Goal: Use online tool/utility: Utilize a website feature to perform a specific function

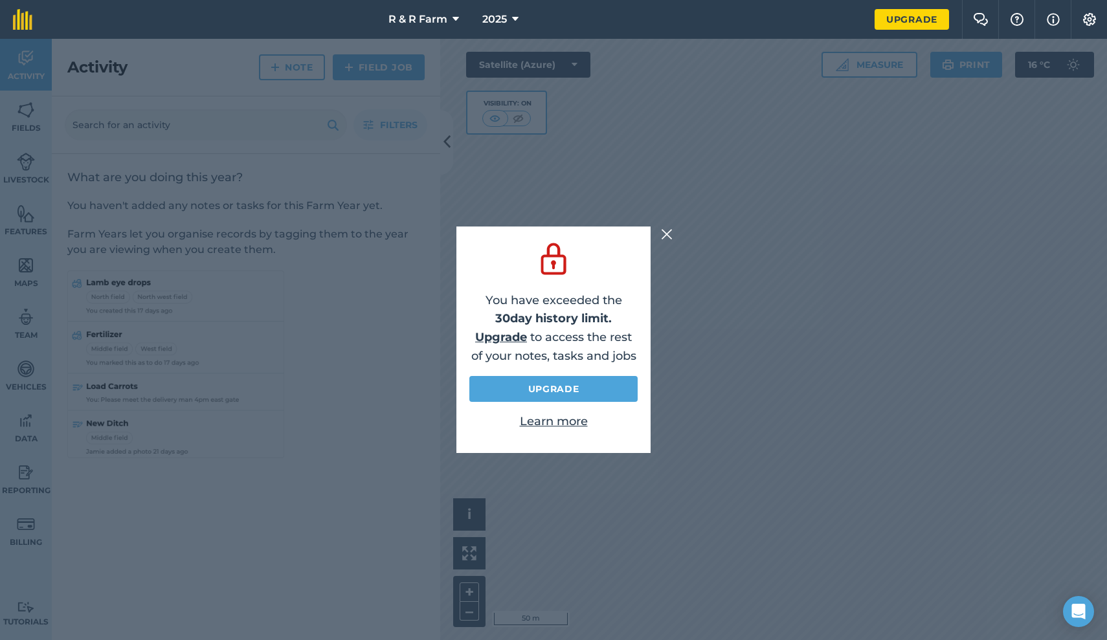
click at [664, 234] on img at bounding box center [667, 235] width 12 height 16
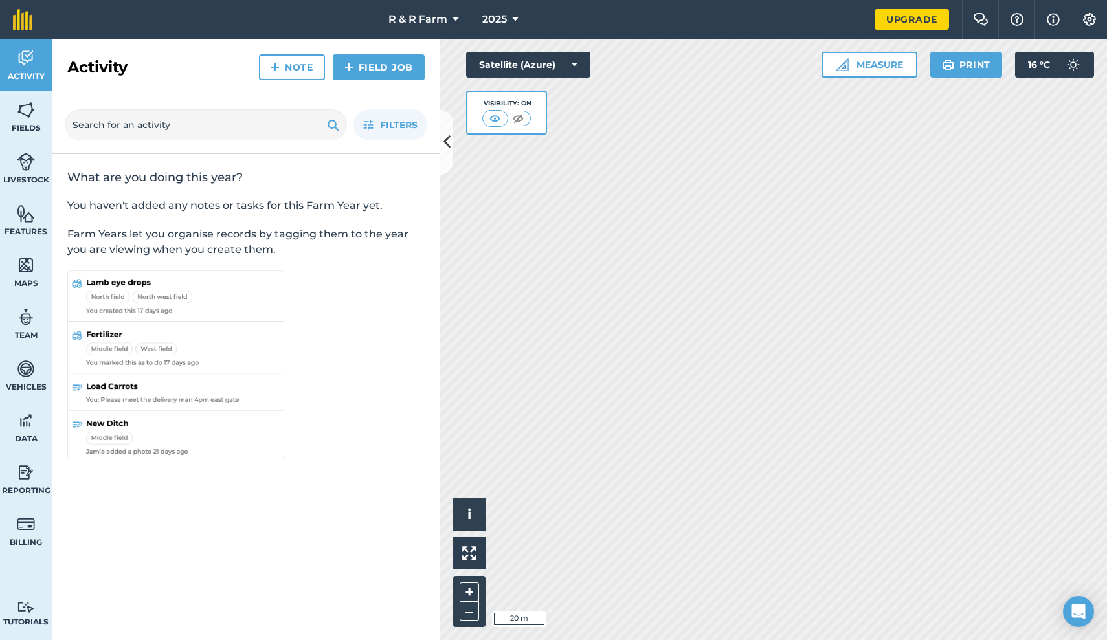
click at [899, 67] on button "Measure" at bounding box center [869, 65] width 96 height 26
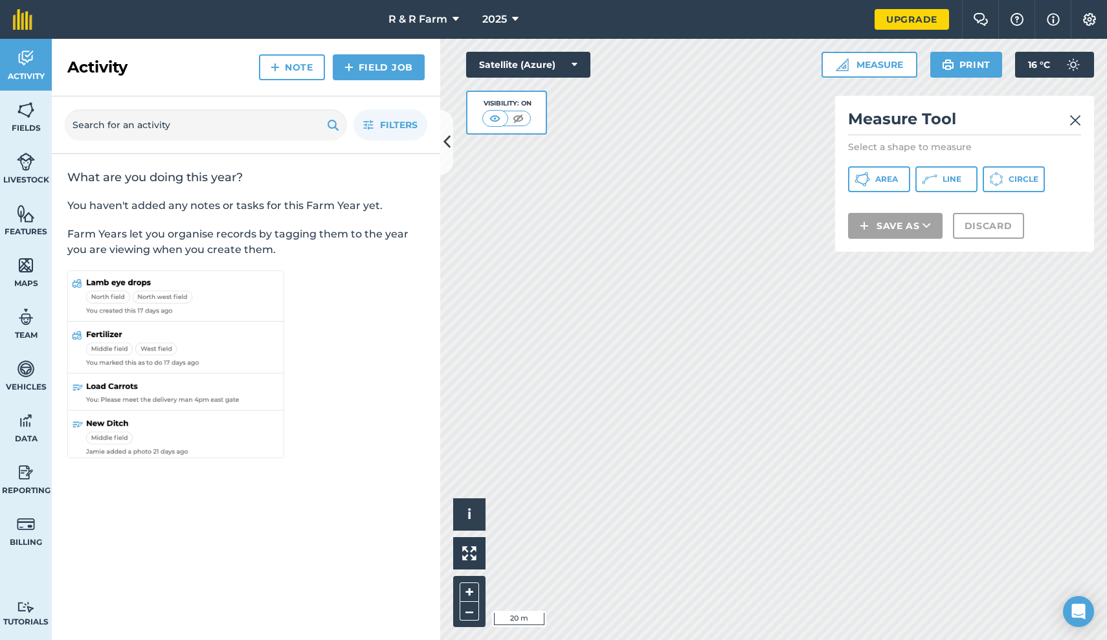
click at [1071, 121] on img at bounding box center [1075, 121] width 12 height 16
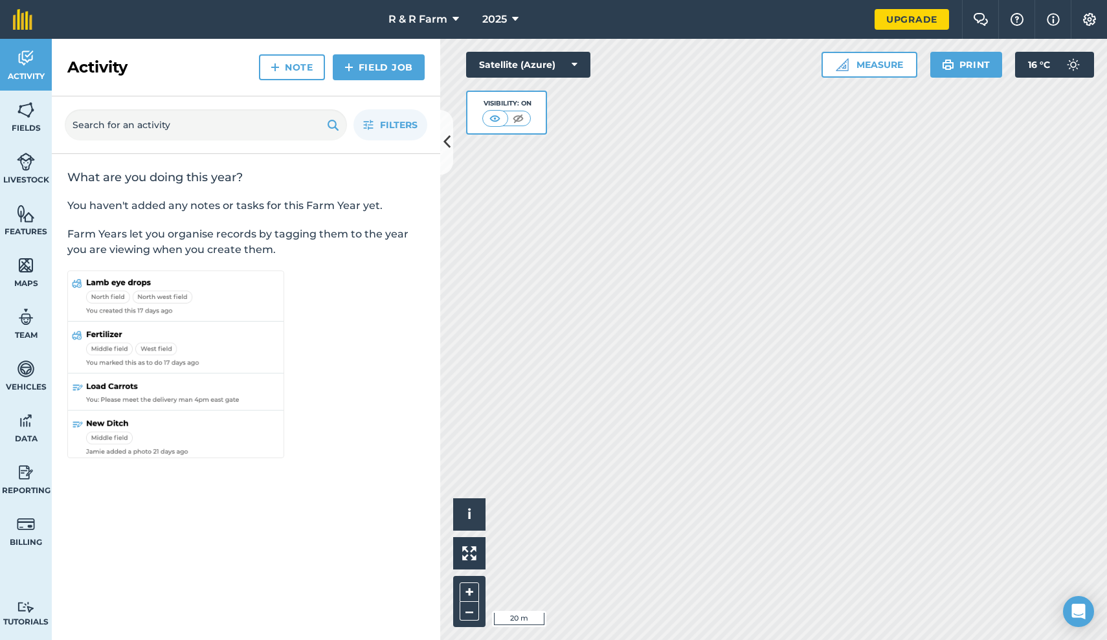
click at [450, 135] on icon at bounding box center [446, 142] width 7 height 23
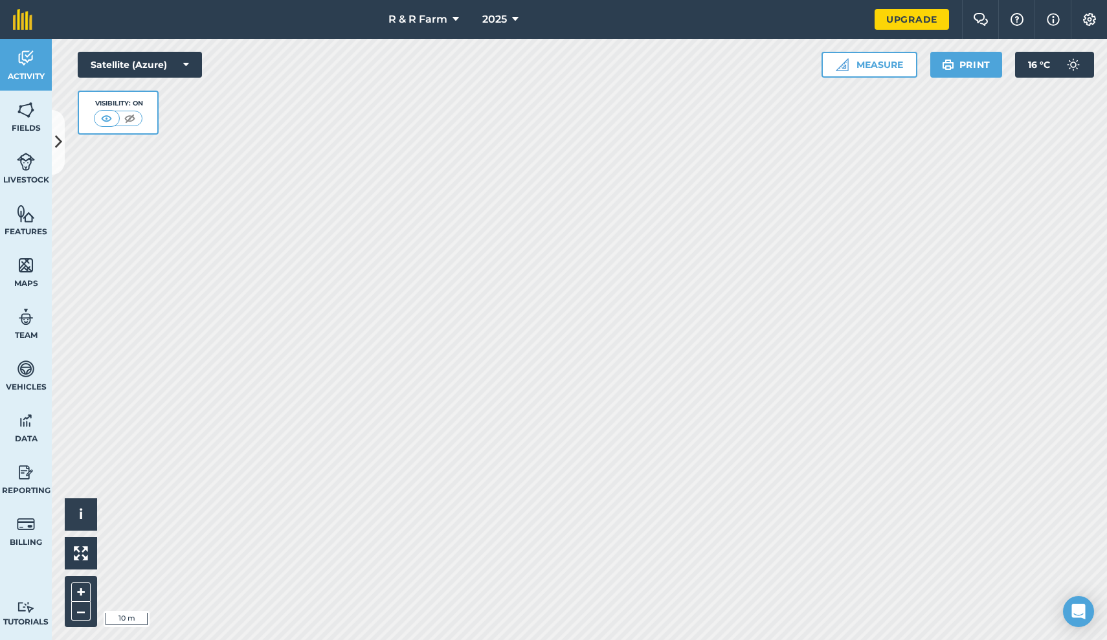
click at [865, 76] on button "Measure" at bounding box center [869, 65] width 96 height 26
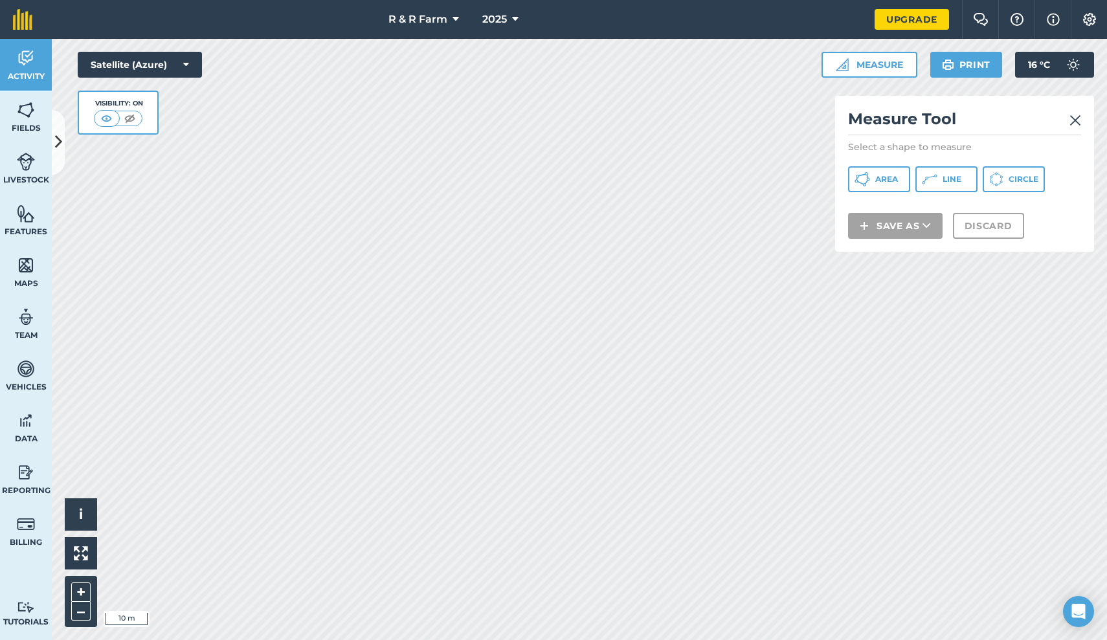
click at [895, 181] on span "Area" at bounding box center [886, 179] width 23 height 10
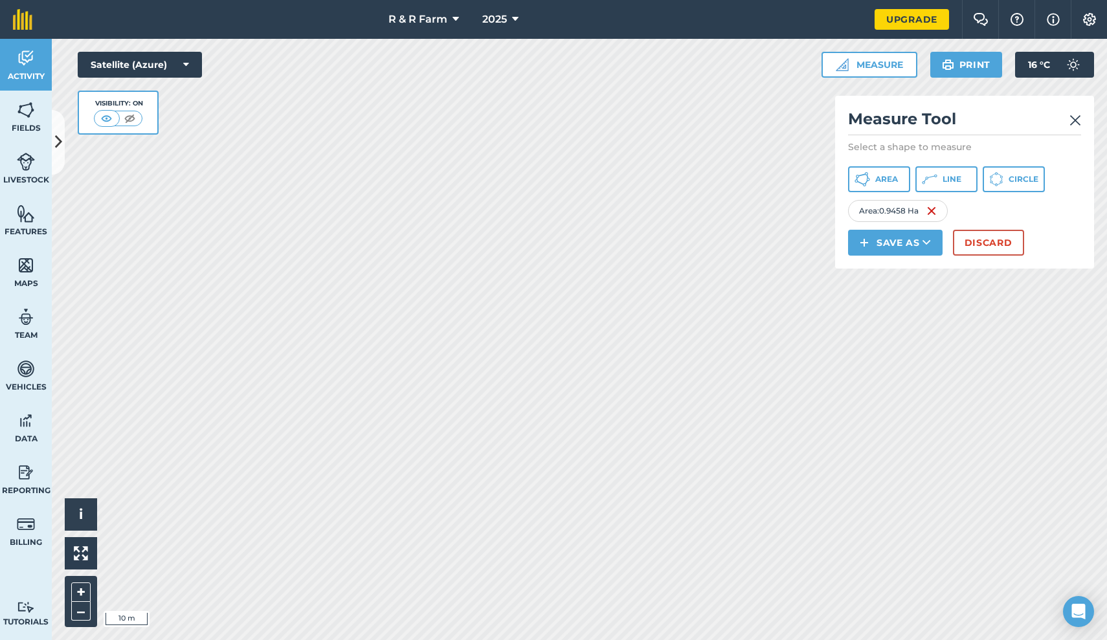
click at [993, 238] on button "Discard" at bounding box center [988, 243] width 71 height 26
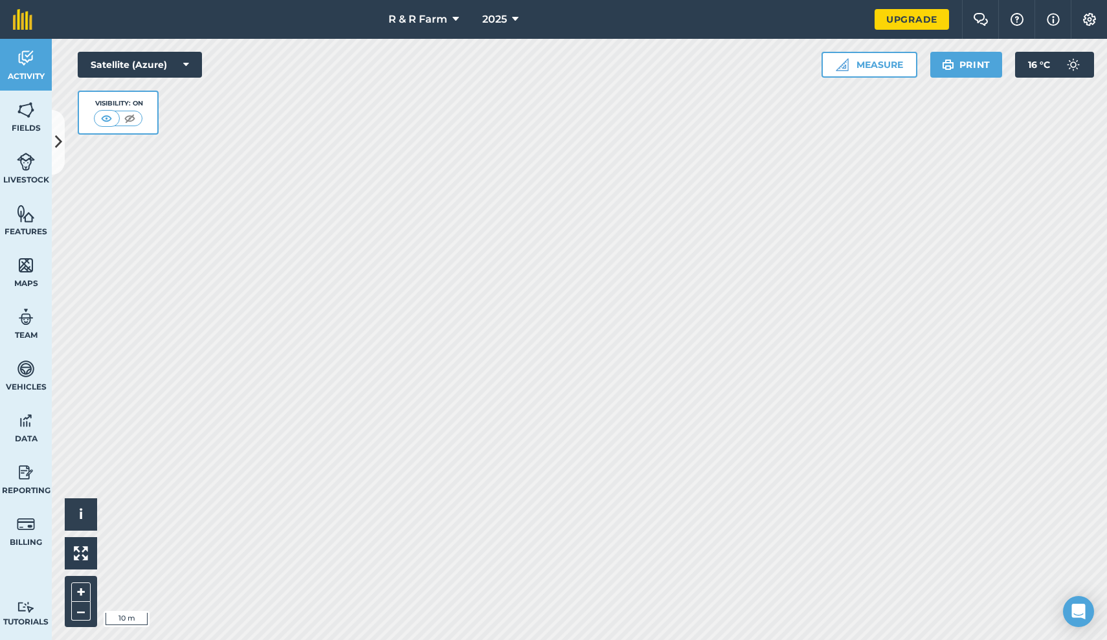
click at [905, 74] on button "Measure" at bounding box center [869, 65] width 96 height 26
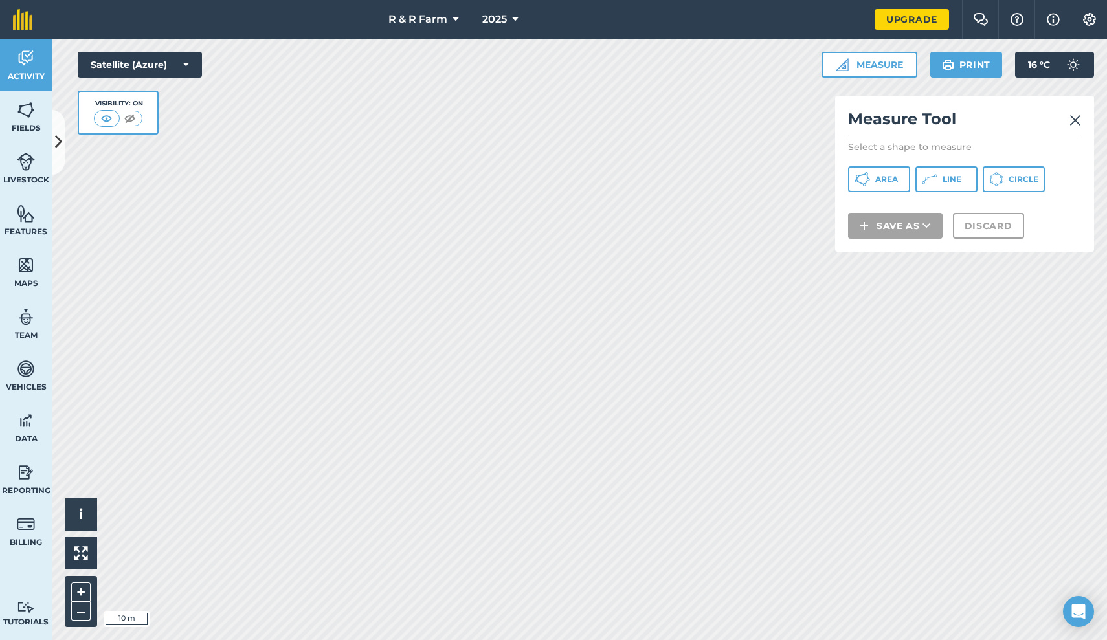
click at [928, 175] on icon at bounding box center [930, 179] width 16 height 16
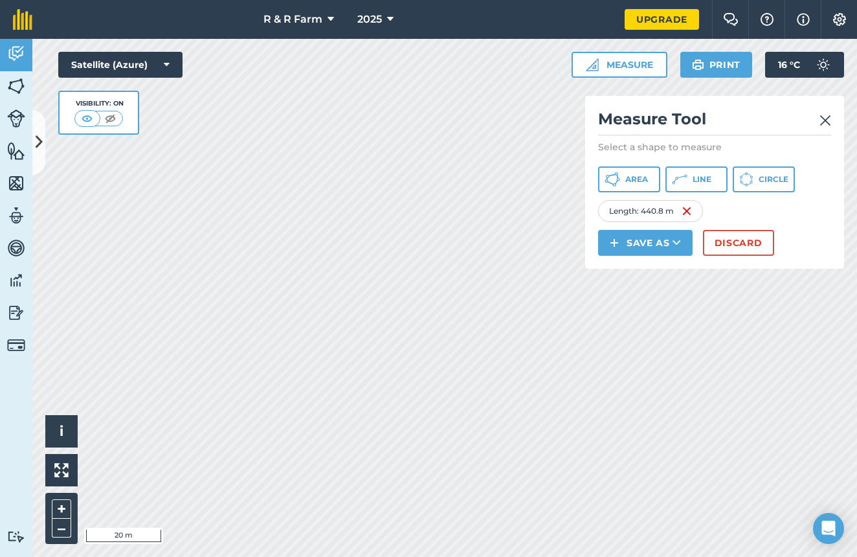
click at [727, 236] on button "Discard" at bounding box center [738, 243] width 71 height 26
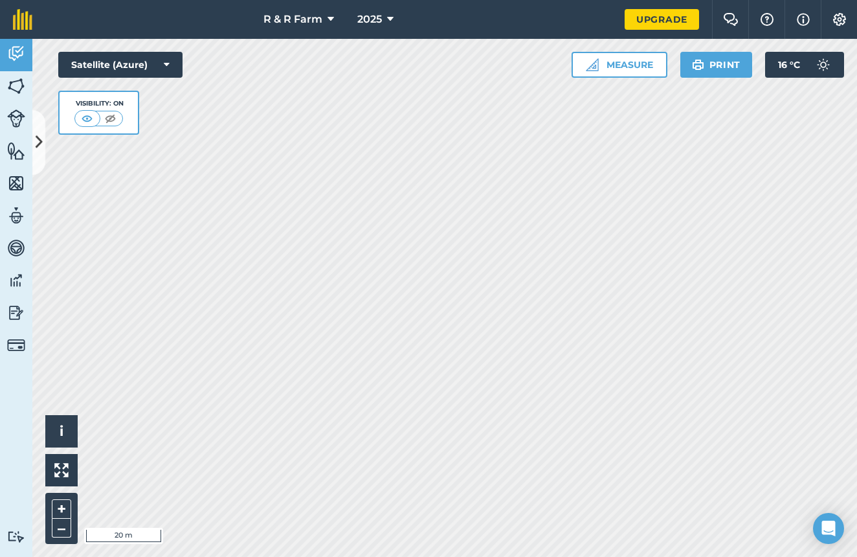
click at [624, 53] on button "Measure" at bounding box center [619, 65] width 96 height 26
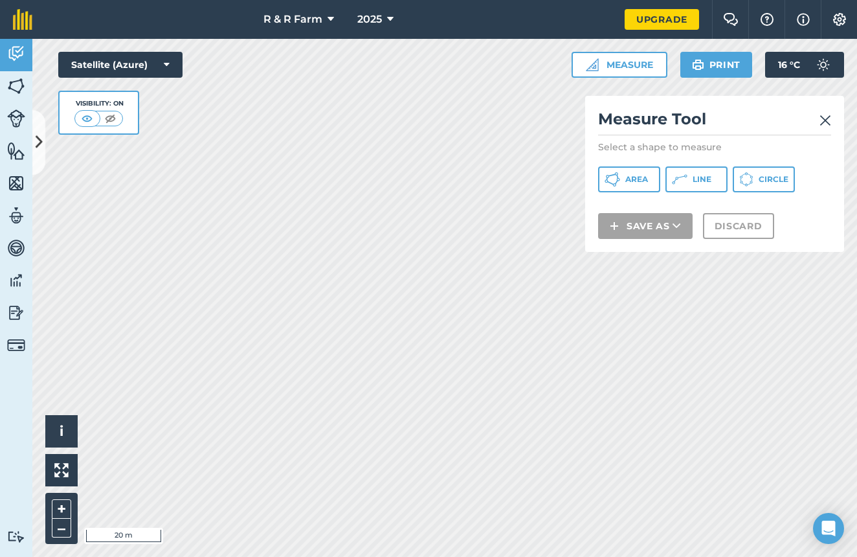
click at [685, 194] on div "Measure Tool Select a shape to measure Area Line Circle Save as Discard" at bounding box center [714, 174] width 259 height 156
click at [685, 190] on button "Line" at bounding box center [696, 179] width 62 height 26
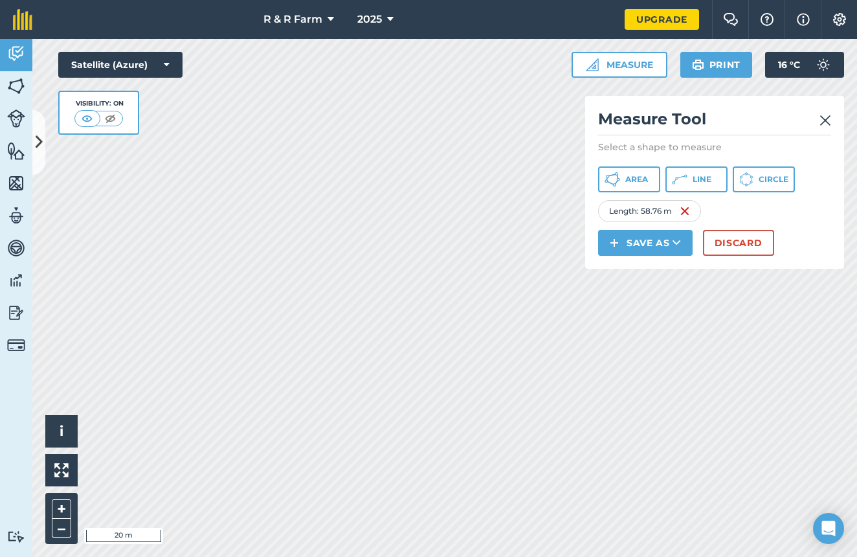
click at [739, 242] on button "Discard" at bounding box center [738, 243] width 71 height 26
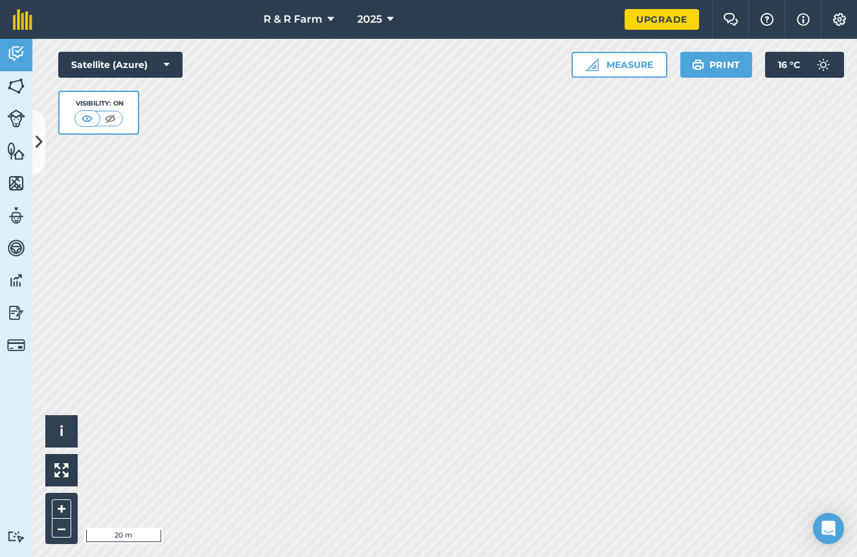
click at [641, 69] on button "Measure" at bounding box center [619, 65] width 96 height 26
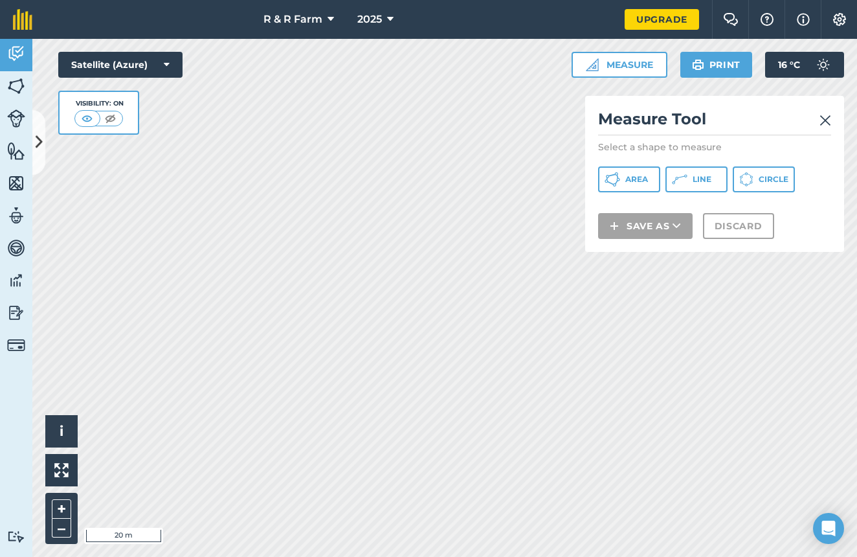
click at [675, 173] on icon at bounding box center [680, 179] width 16 height 16
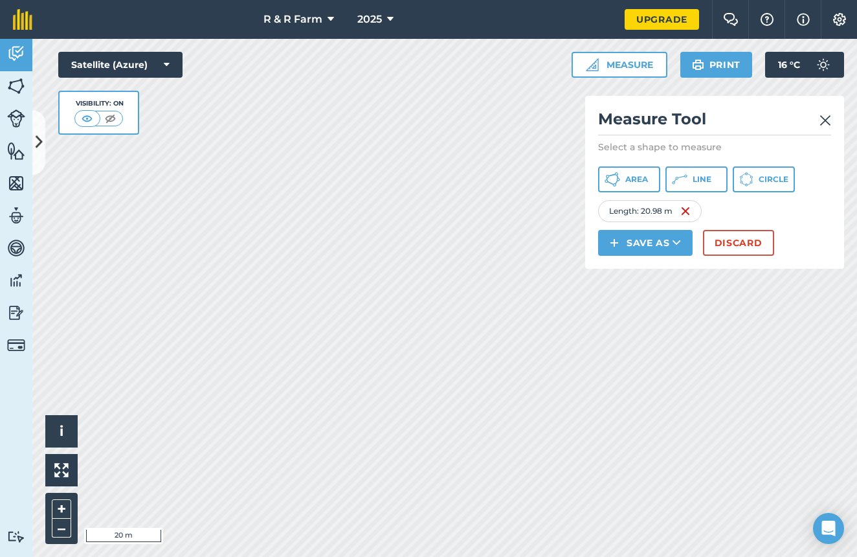
click at [746, 245] on button "Discard" at bounding box center [738, 243] width 71 height 26
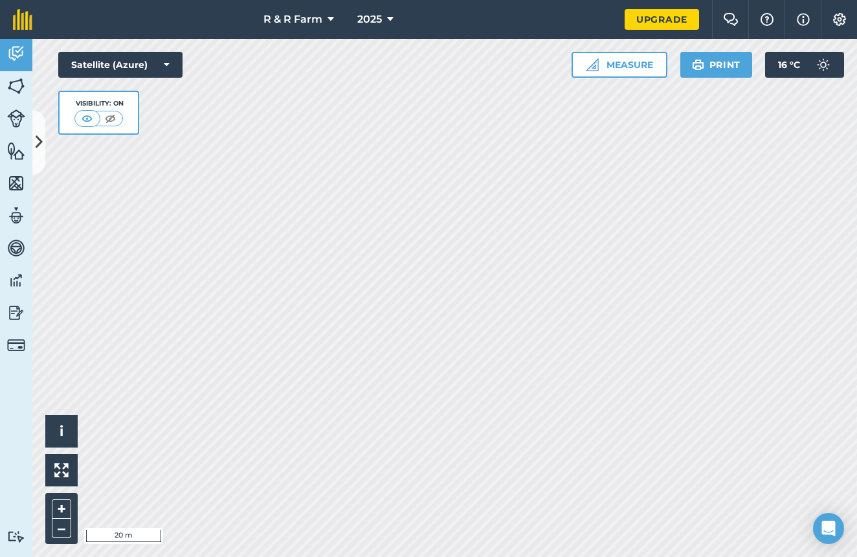
click at [654, 71] on button "Measure" at bounding box center [619, 65] width 96 height 26
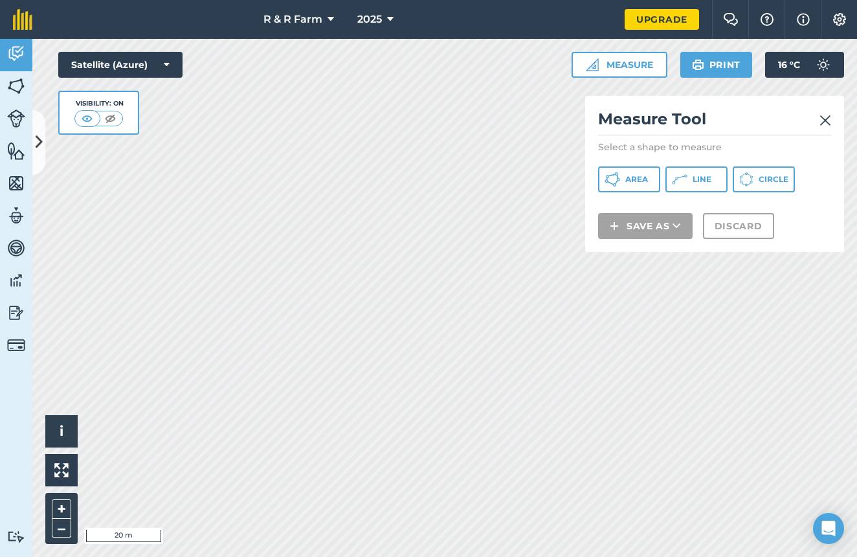
click at [700, 182] on span "Line" at bounding box center [701, 179] width 19 height 10
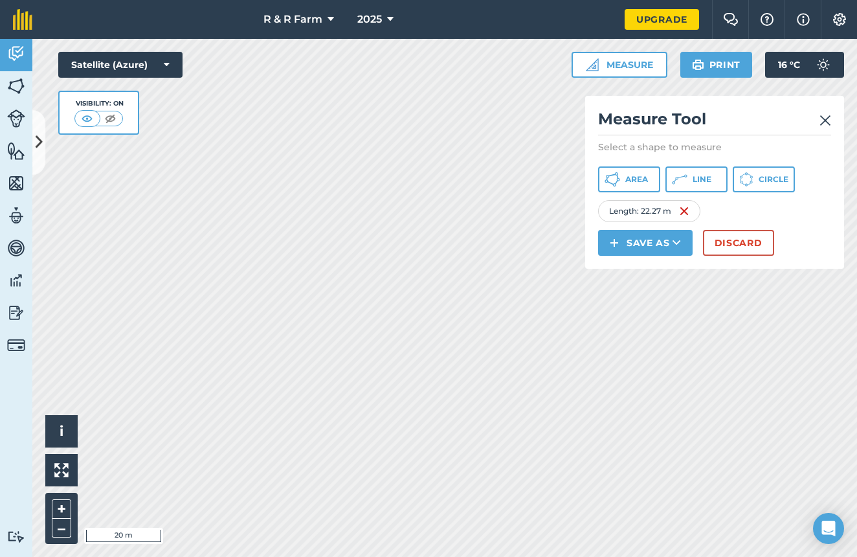
click at [758, 239] on button "Discard" at bounding box center [738, 243] width 71 height 26
